Goal: Check status

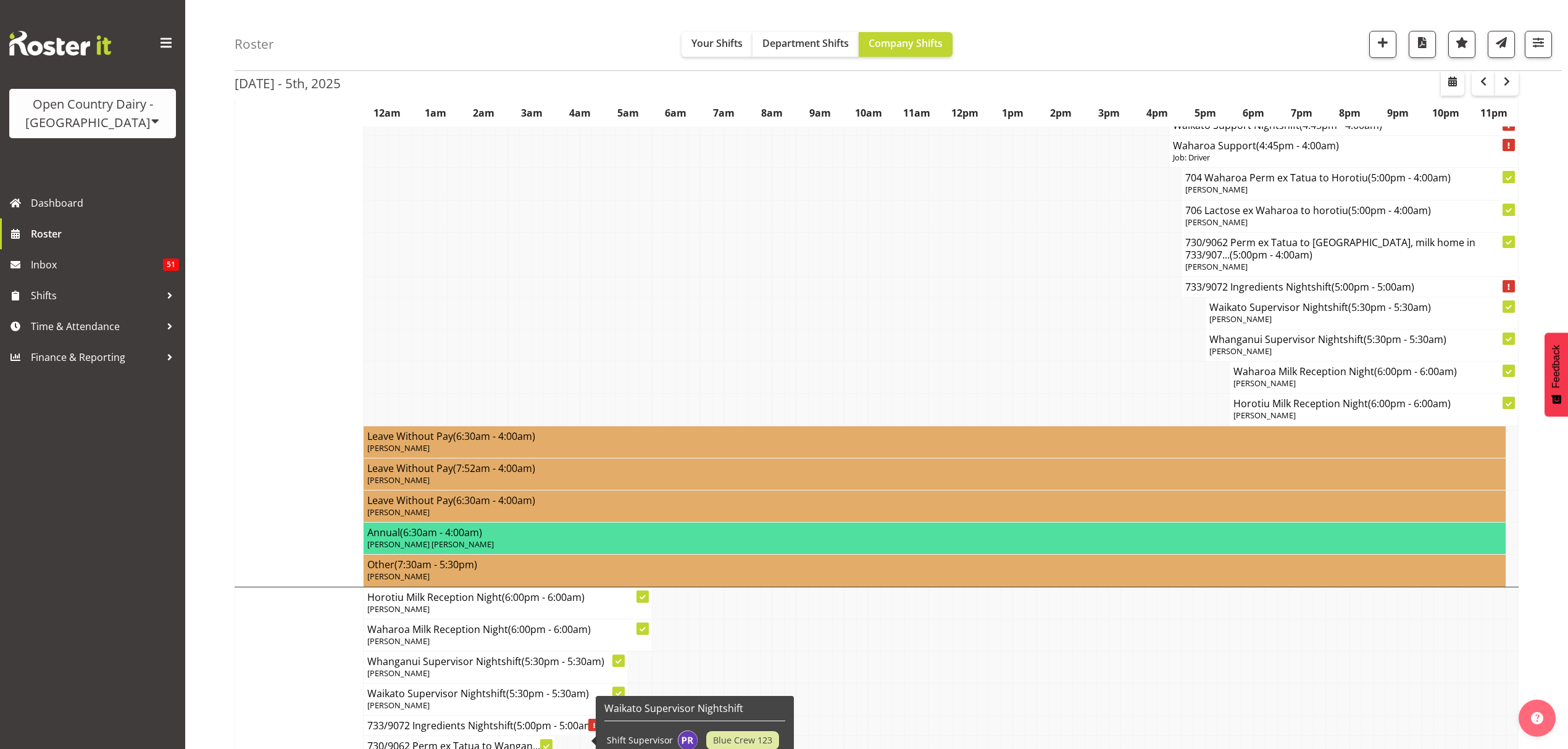
scroll to position [9382, 0]
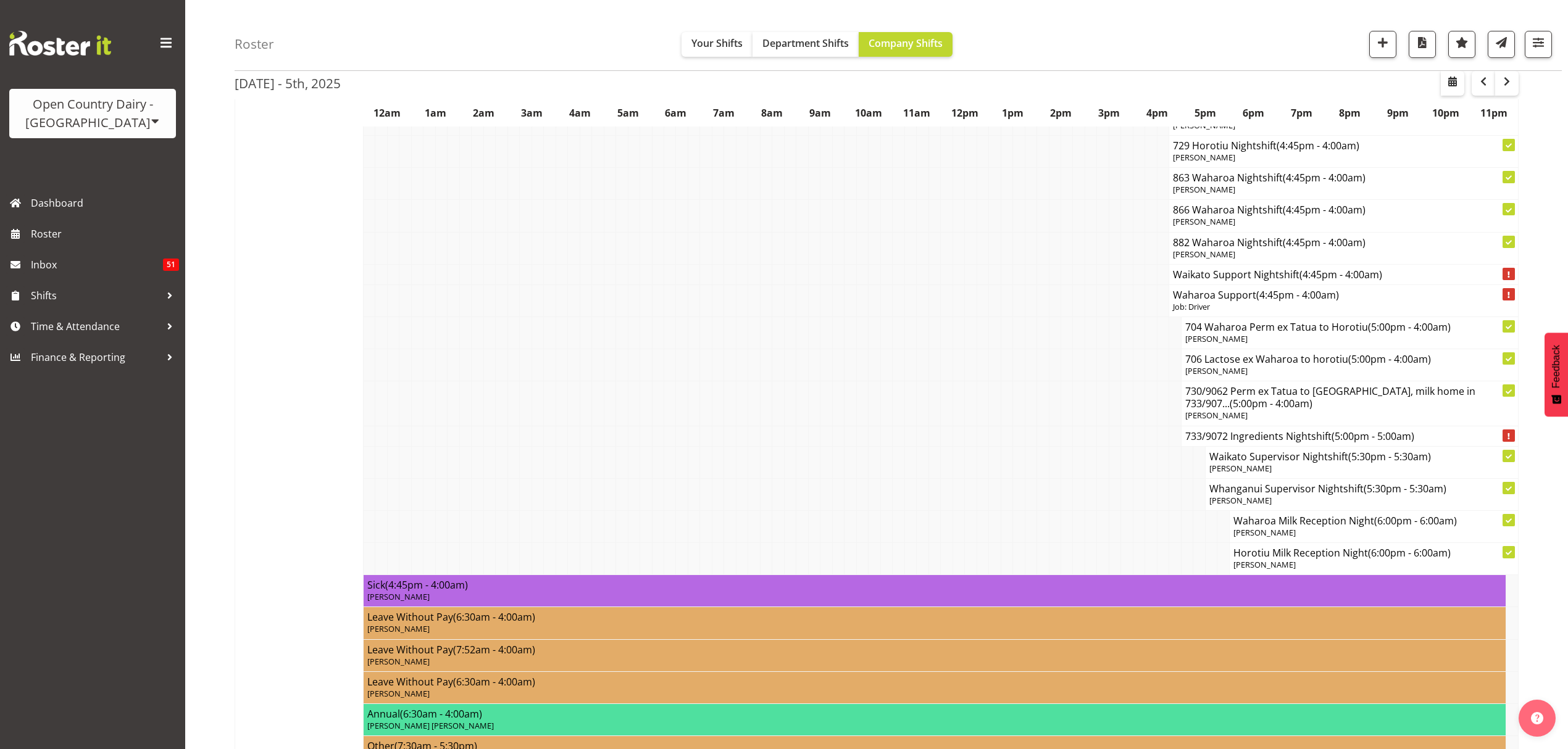
scroll to position [9217, 0]
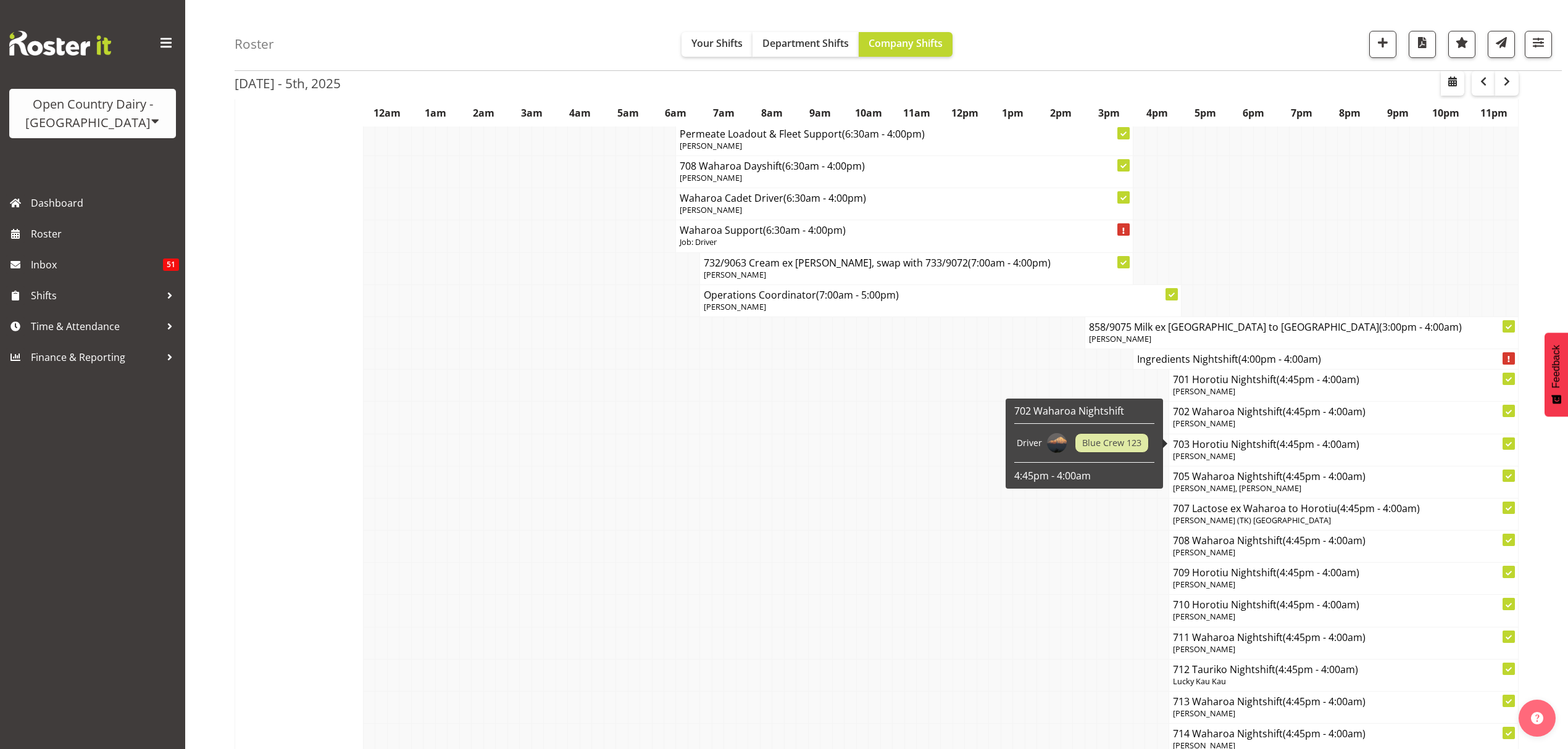
scroll to position [8147, 0]
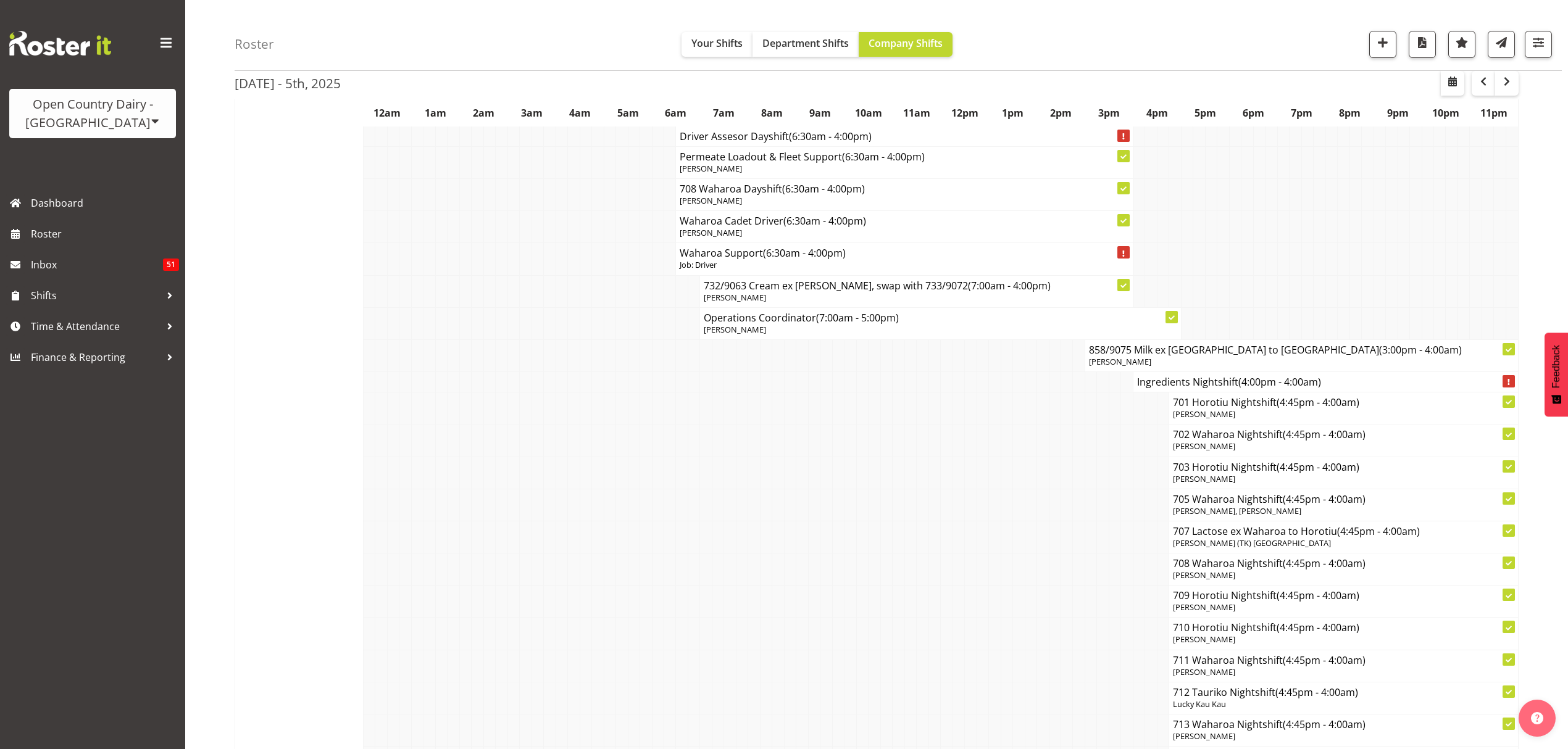
drag, startPoint x: 578, startPoint y: 551, endPoint x: 563, endPoint y: 509, distance: 44.6
click at [576, 548] on tr "707 Lactose ex Waharoa to Horotiu (4:45pm - 4:00am) Alan (TK) Bedford" at bounding box center [876, 537] width 1283 height 32
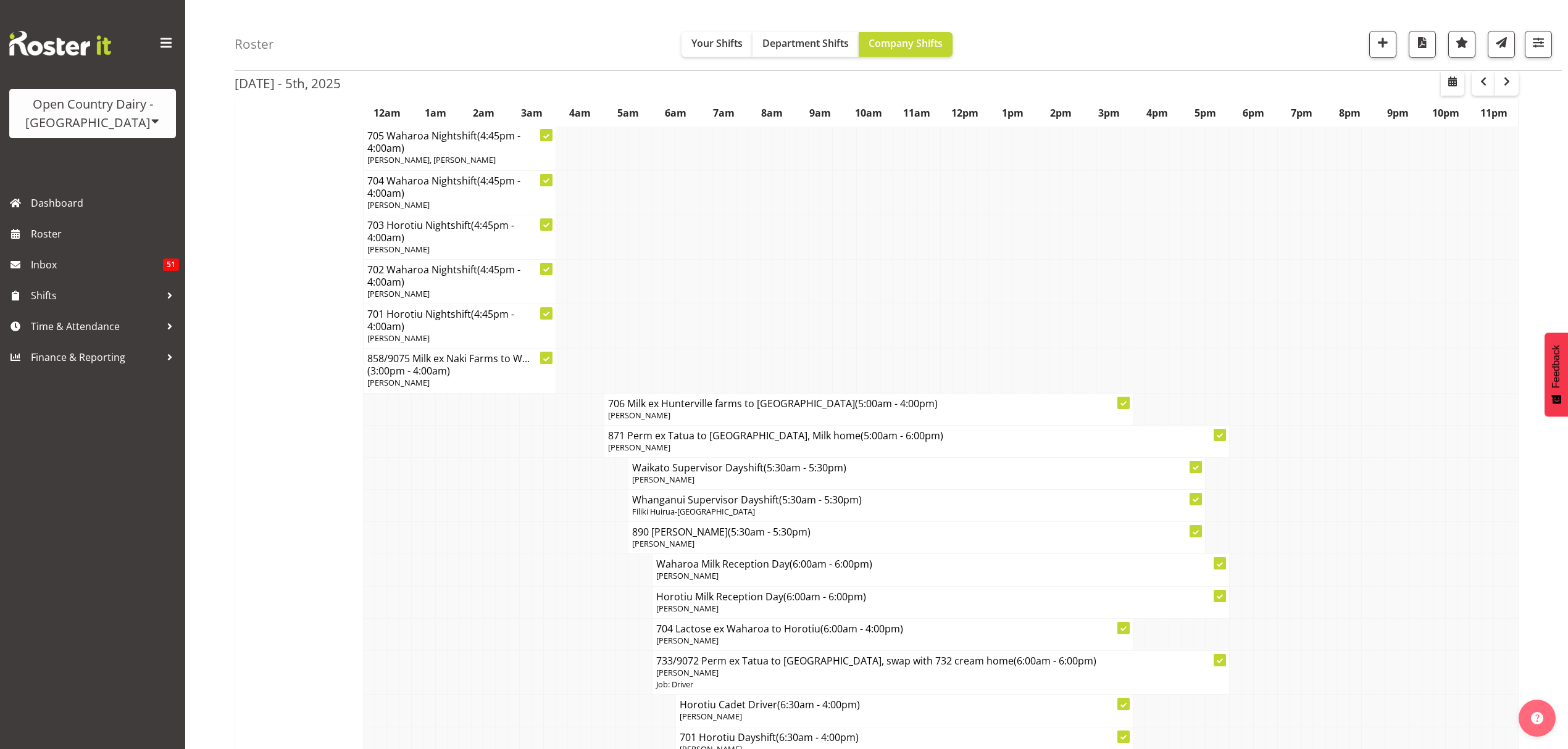
scroll to position [7242, 0]
